Goal: Task Accomplishment & Management: Manage account settings

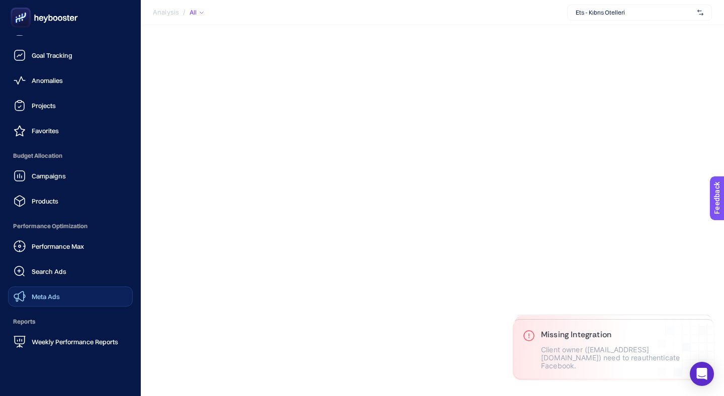
scroll to position [20, 0]
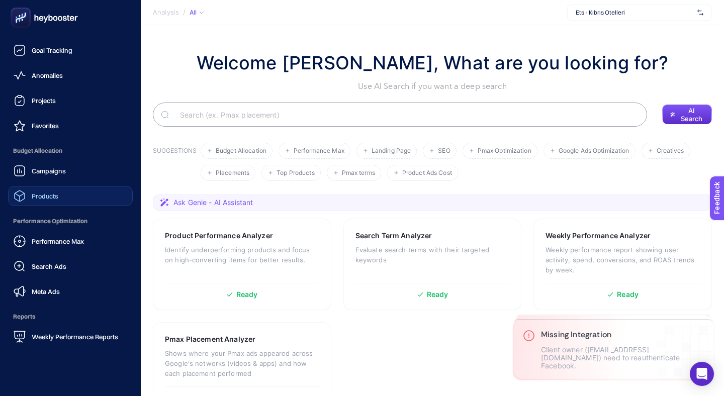
click at [61, 193] on link "Products" at bounding box center [70, 196] width 125 height 20
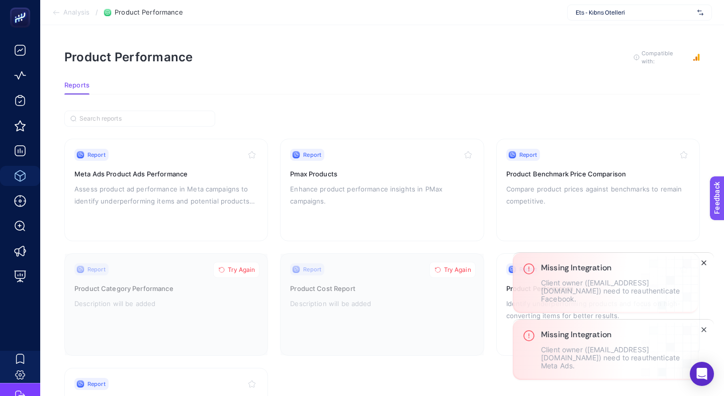
click at [706, 265] on line "Close" at bounding box center [704, 263] width 4 height 4
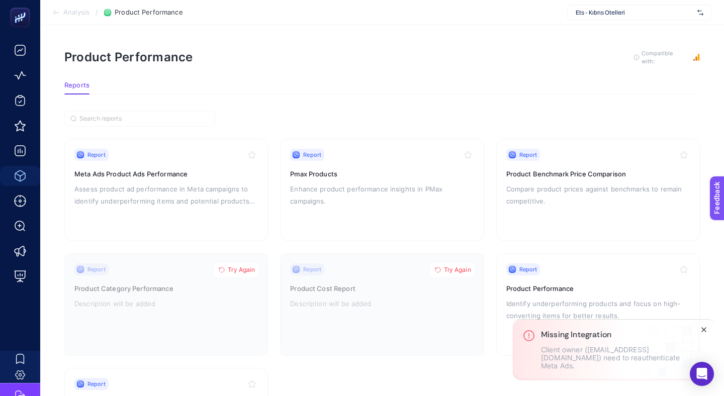
click at [704, 332] on line "Close" at bounding box center [704, 330] width 4 height 4
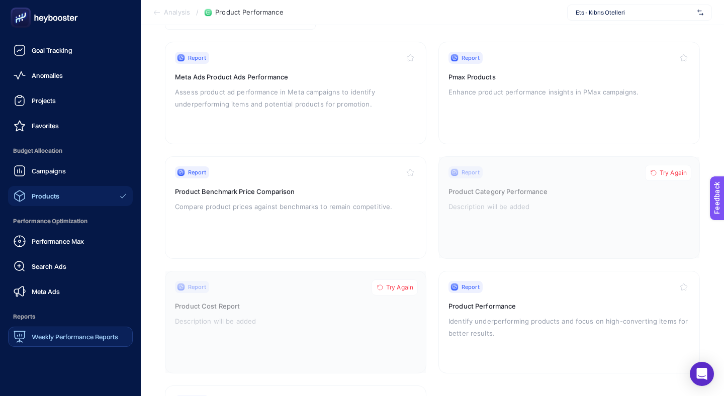
scroll to position [92, 0]
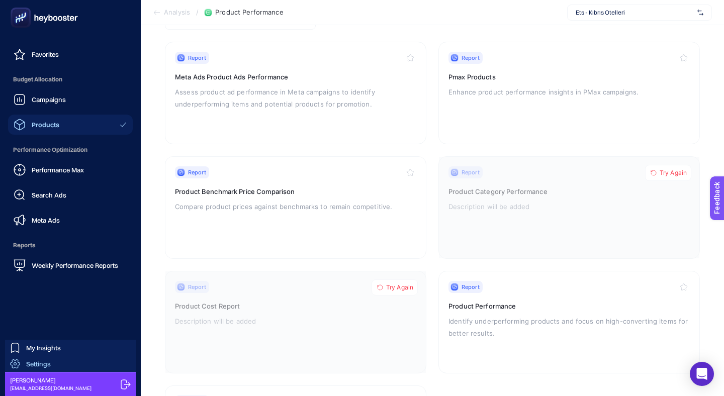
click at [56, 365] on link "Settings" at bounding box center [70, 364] width 131 height 16
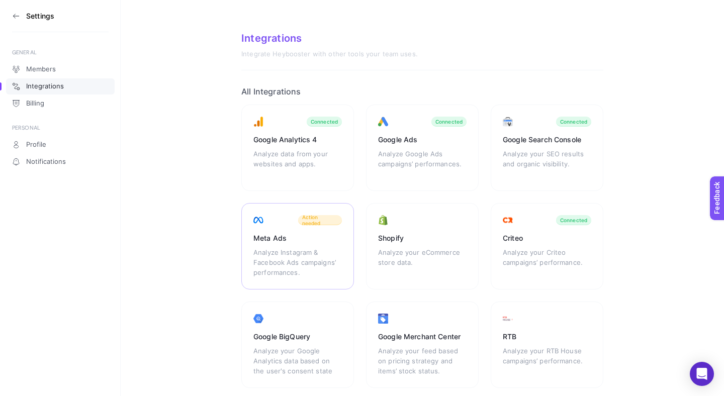
click at [319, 254] on div "Analyze Instagram & Facebook Ads campaigns’ performances." at bounding box center [298, 262] width 89 height 30
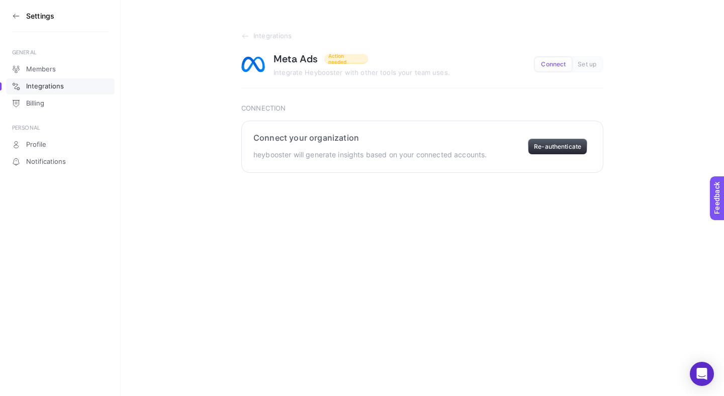
click at [566, 141] on button "Re-authenticate" at bounding box center [557, 147] width 59 height 16
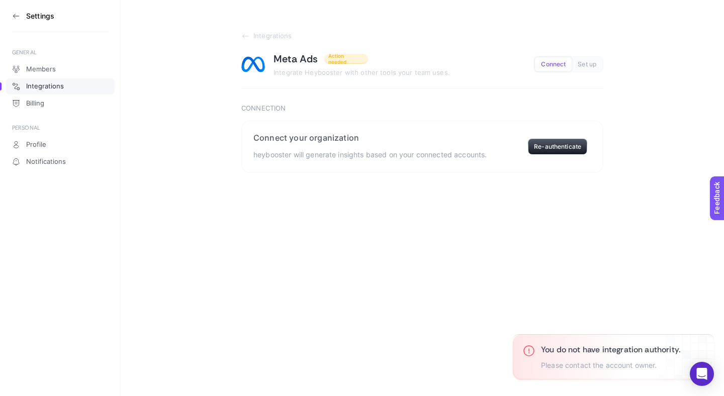
click at [549, 65] on span "Connect" at bounding box center [553, 65] width 25 height 8
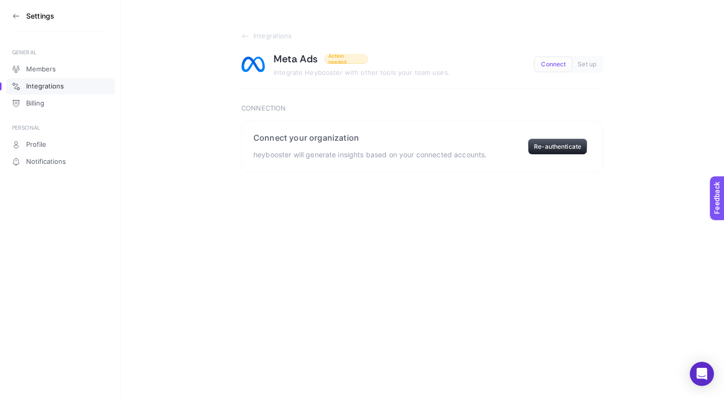
click at [555, 61] on span "Connect" at bounding box center [553, 65] width 25 height 8
click at [483, 113] on section "Connection Connect your organization heybooster will generate insights based on…" at bounding box center [422, 139] width 362 height 68
click at [480, 171] on section "Connect your organization heybooster will generate insights based on your conne…" at bounding box center [422, 147] width 362 height 52
click at [452, 153] on p "heybooster will generate insights based on your connected accounts." at bounding box center [370, 155] width 233 height 12
click at [559, 59] on button "Connect" at bounding box center [553, 64] width 37 height 14
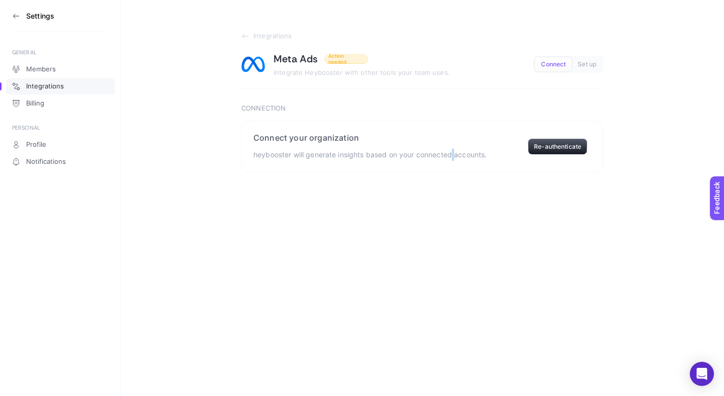
click at [559, 59] on button "Connect" at bounding box center [553, 64] width 37 height 14
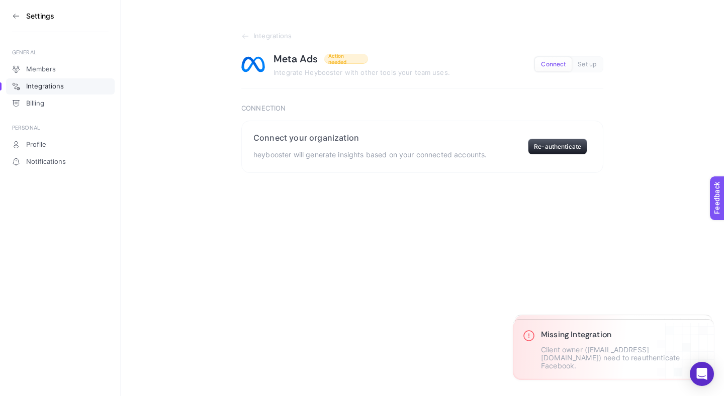
click at [552, 61] on span "Connect" at bounding box center [553, 65] width 25 height 8
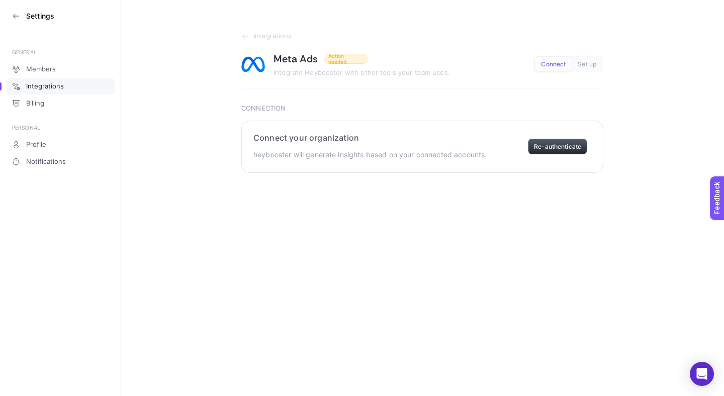
click at [550, 145] on button "Re-authenticate" at bounding box center [557, 147] width 59 height 16
click at [563, 145] on button "Connect" at bounding box center [566, 147] width 44 height 20
